Goal: Task Accomplishment & Management: Use online tool/utility

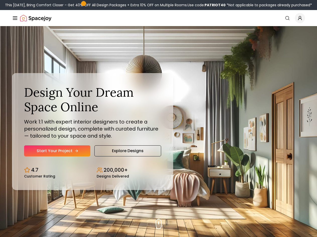
click at [75, 151] on icon "Hero section" at bounding box center [77, 151] width 4 height 4
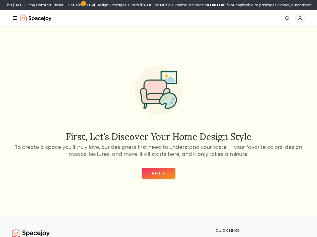
click at [158, 171] on button "Next" at bounding box center [159, 173] width 34 height 11
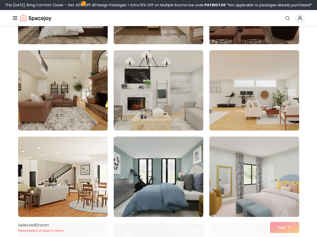
scroll to position [930, 0]
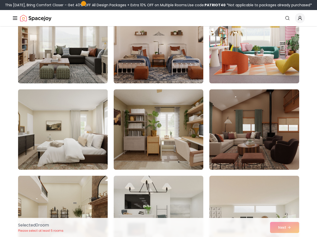
click at [77, 129] on img at bounding box center [63, 129] width 94 height 84
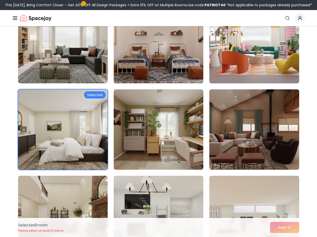
click at [282, 230] on div "Selected 1 room Please select at least 5 rooms Next" at bounding box center [159, 227] width 290 height 19
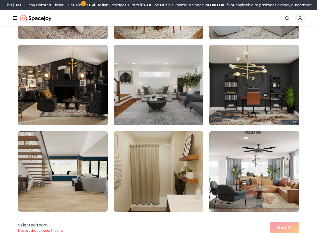
scroll to position [1659, 0]
